Goal: Book appointment/travel/reservation

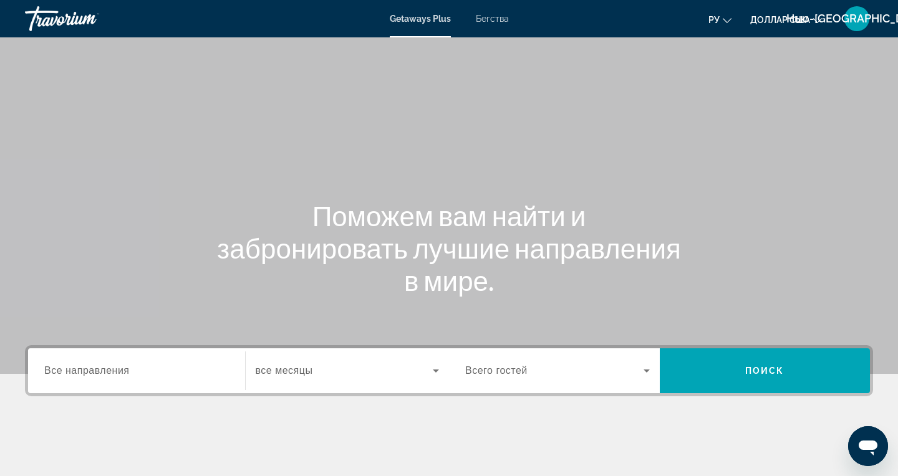
click at [501, 22] on font "Бегства" at bounding box center [492, 19] width 33 height 10
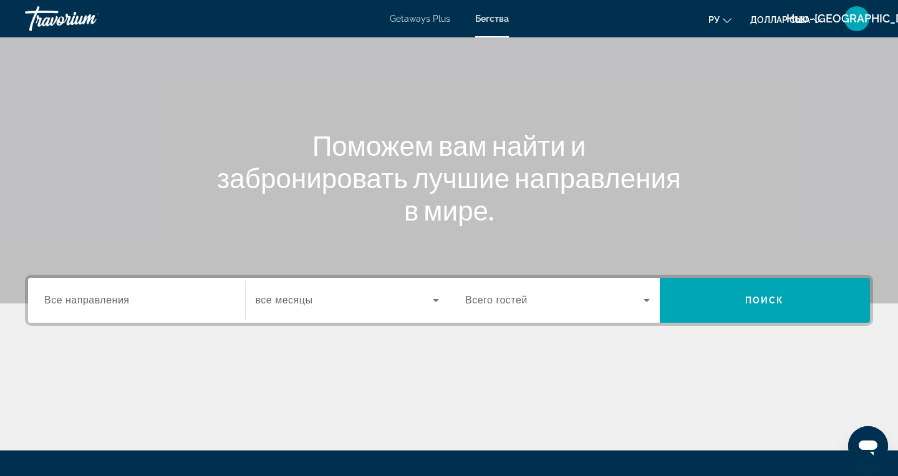
click at [125, 305] on span "Все направления" at bounding box center [86, 300] width 85 height 11
click at [125, 305] on input "Destination Все направления" at bounding box center [136, 301] width 185 height 15
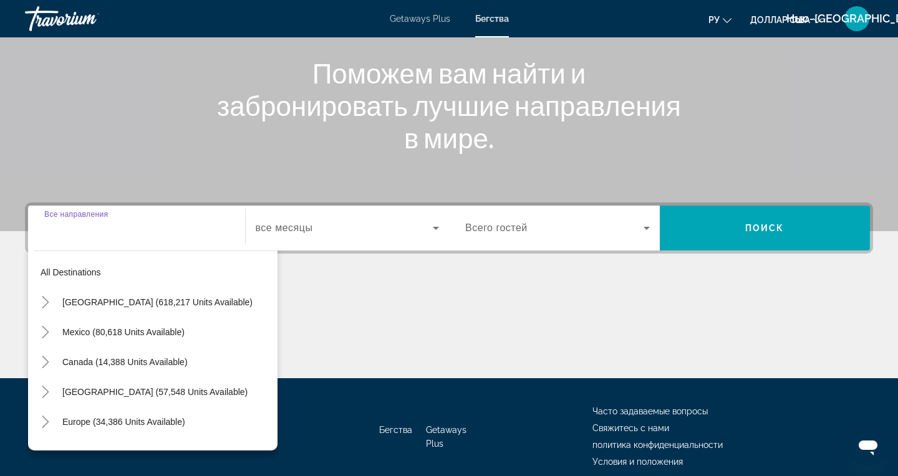
scroll to position [158, 0]
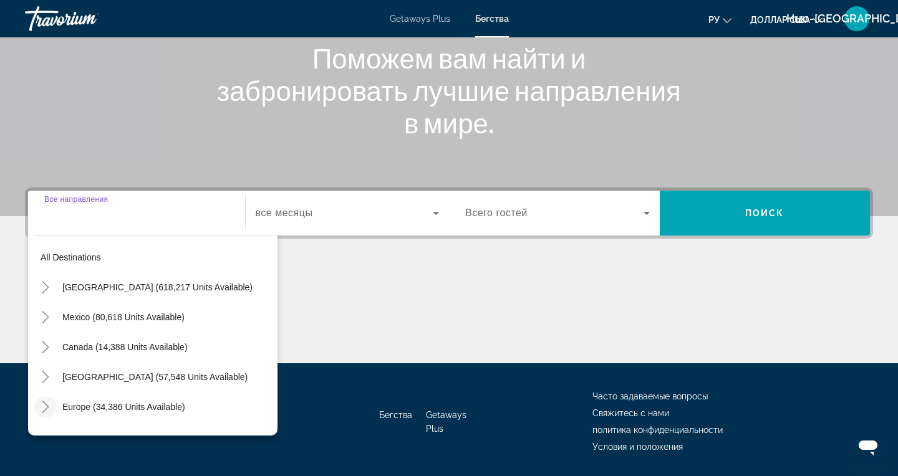
click at [46, 418] on mat-icon "Toggle Europe (34,386 units available)" at bounding box center [45, 408] width 22 height 22
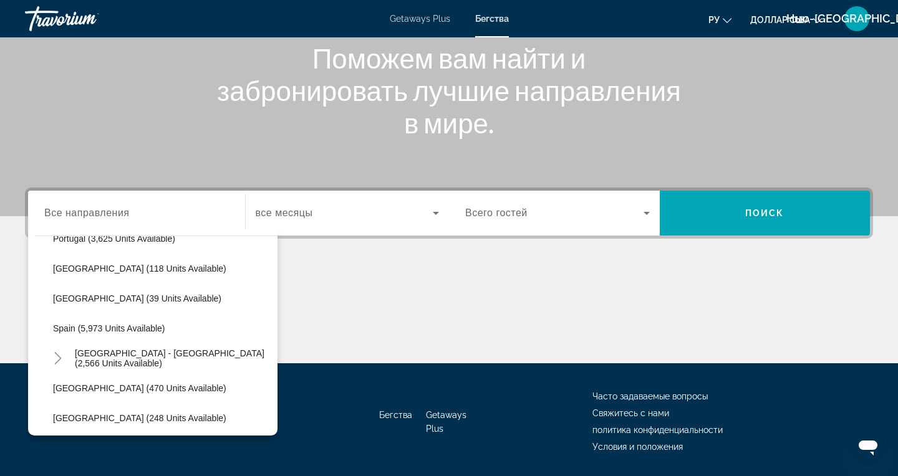
scroll to position [618, 0]
click at [227, 368] on span "Search widget" at bounding box center [173, 358] width 209 height 30
type input "**********"
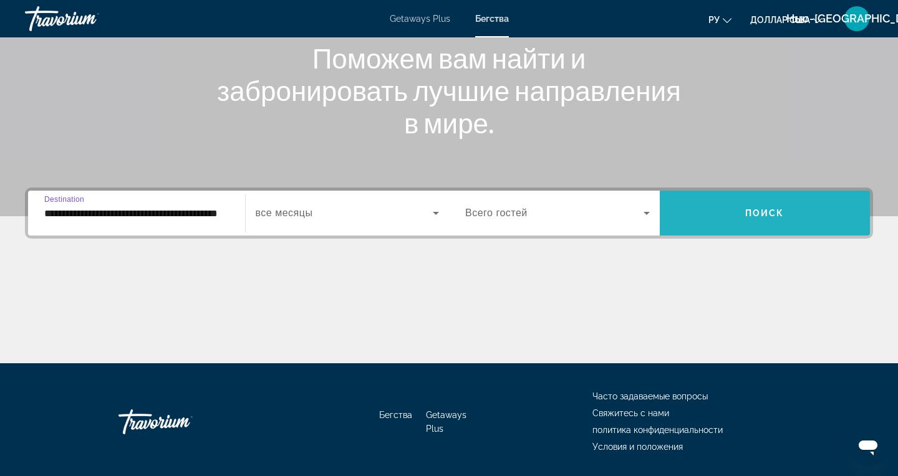
click at [758, 219] on span "Search widget" at bounding box center [765, 213] width 211 height 30
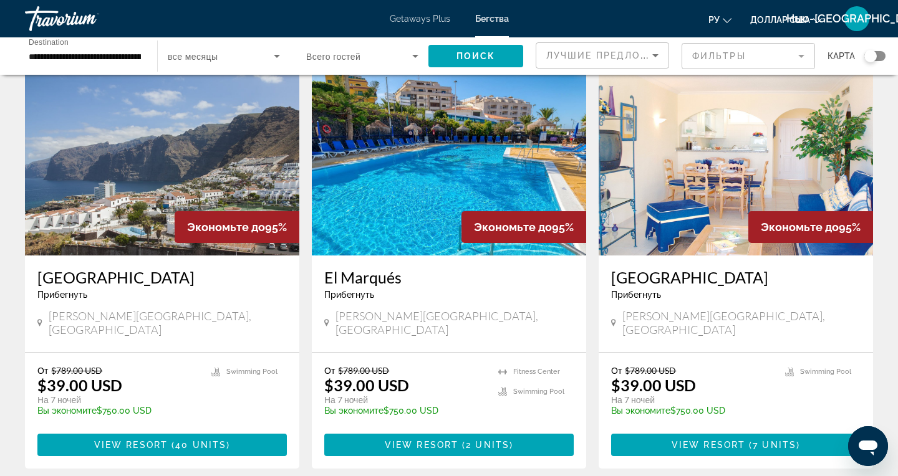
scroll to position [526, 0]
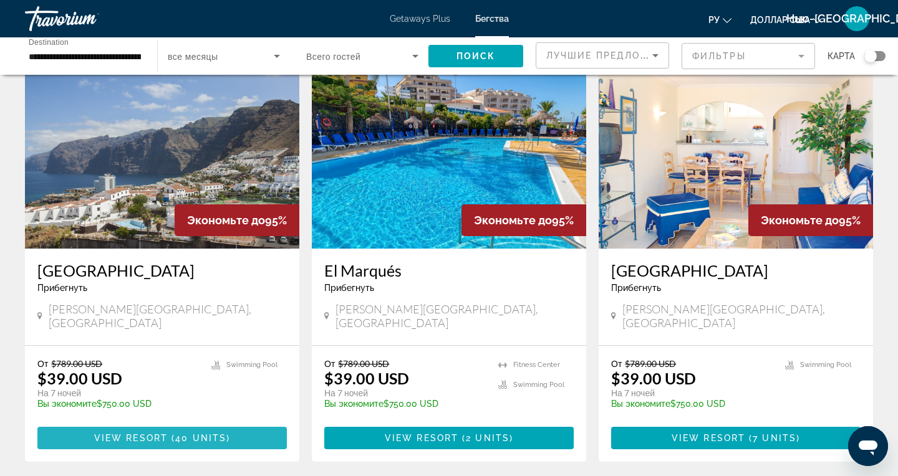
click at [125, 433] on span "View Resort" at bounding box center [131, 438] width 74 height 10
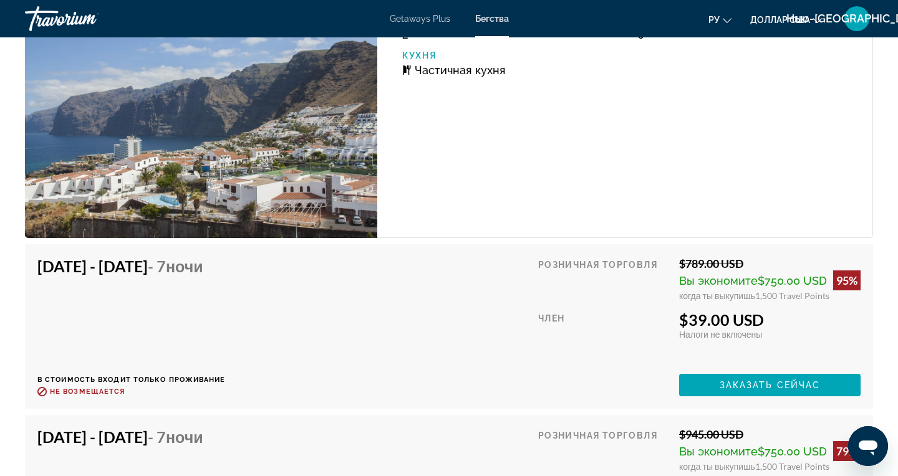
scroll to position [2237, 0]
click at [733, 387] on span "Заказать сейчас" at bounding box center [770, 385] width 101 height 10
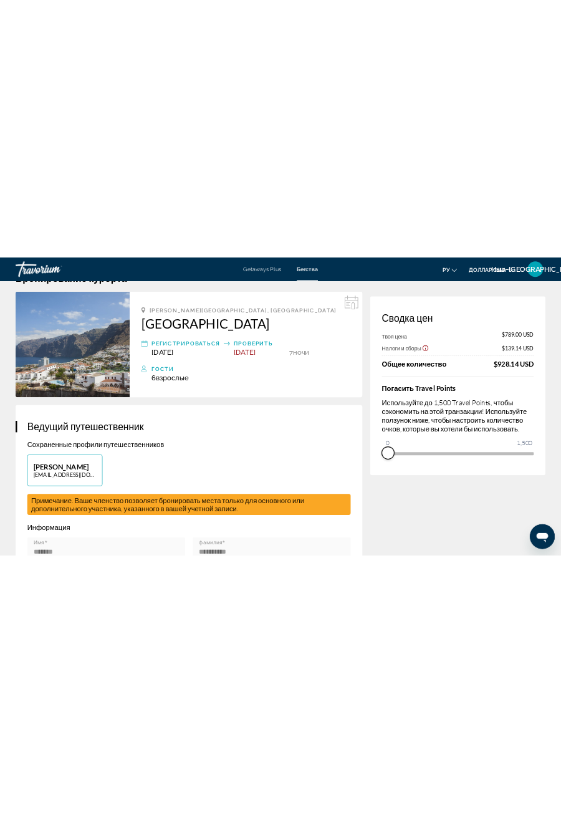
scroll to position [40, 0]
